Goal: Task Accomplishment & Management: Complete application form

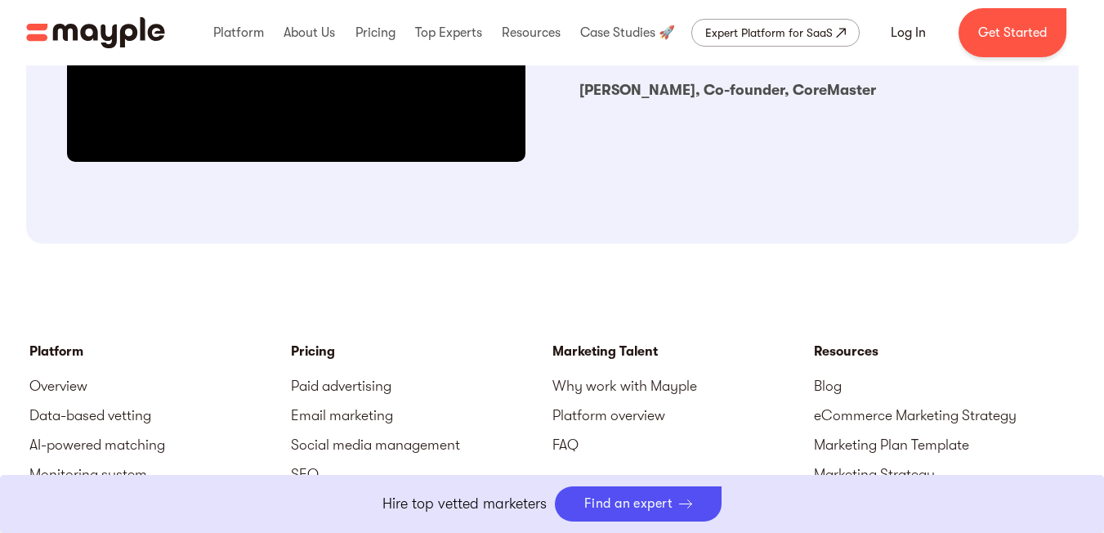
scroll to position [1844, 0]
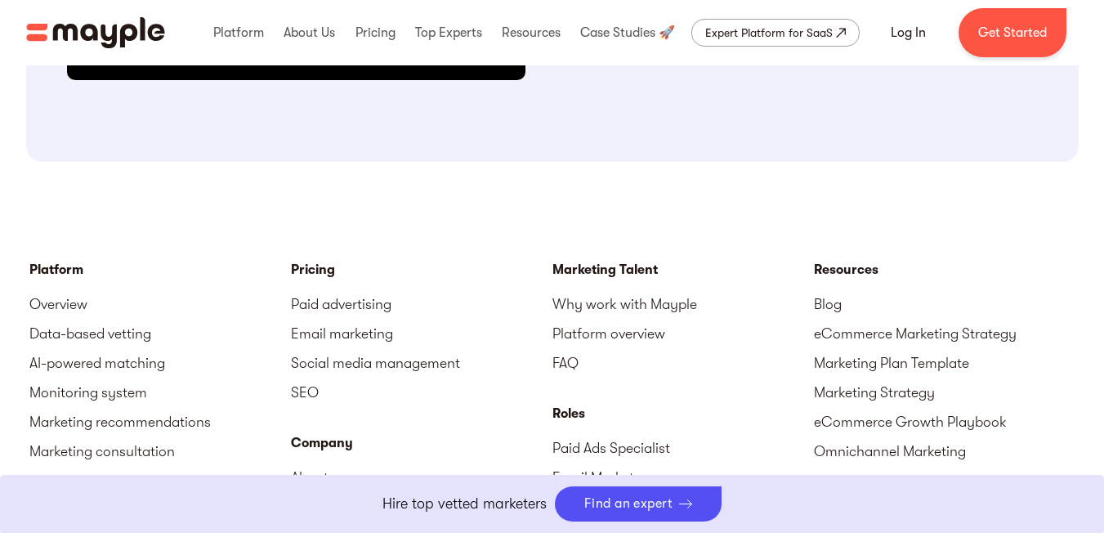
click at [818, 502] on div "Boost Your eCommerce Business Mayple's in your corner to help you make the righ…" at bounding box center [552, 503] width 791 height 35
